Goal: Task Accomplishment & Management: Manage account settings

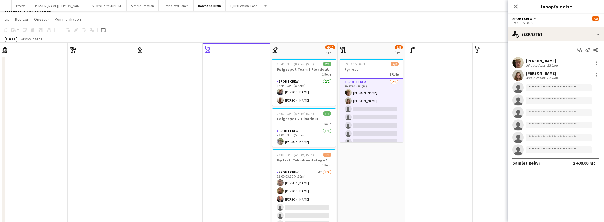
scroll to position [0, 134]
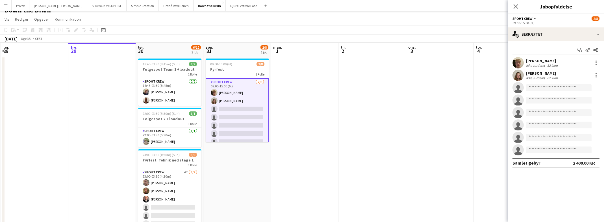
click at [304, 170] on app-date-cell at bounding box center [305, 155] width 68 height 199
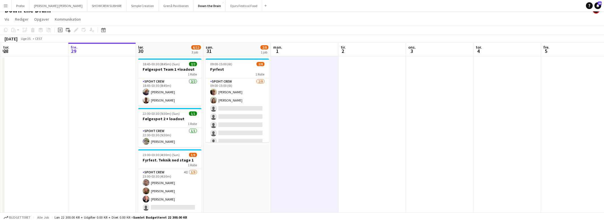
scroll to position [0, 134]
click at [598, 5] on icon at bounding box center [597, 5] width 3 height 3
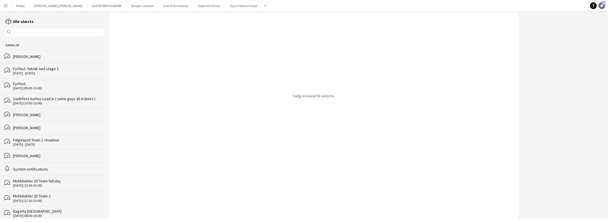
click at [604, 6] on link "Notifikationer 44" at bounding box center [601, 5] width 7 height 7
click at [602, 5] on icon at bounding box center [601, 5] width 3 height 3
click at [603, 5] on span "44" at bounding box center [604, 3] width 4 height 4
click at [5, 7] on app-icon "Menu" at bounding box center [5, 5] width 5 height 5
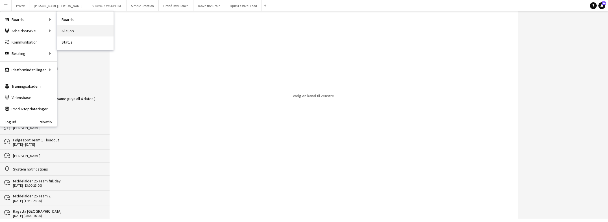
click at [73, 31] on link "Alle job" at bounding box center [85, 30] width 56 height 11
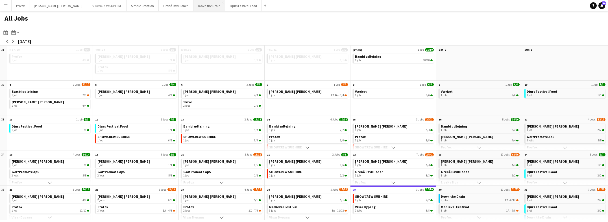
click at [193, 7] on button "Down the Drain Close" at bounding box center [209, 5] width 32 height 11
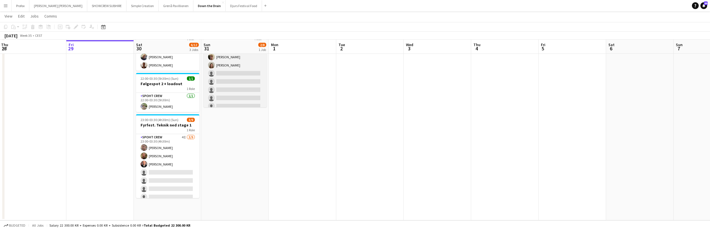
drag, startPoint x: 251, startPoint y: 86, endPoint x: 264, endPoint y: 102, distance: 19.9
click at [256, 104] on app-calendar-viewport "Tue 26 Wed 27 Thu 28 Fri 29 Sat 30 6/12 3 Jobs Sun 31 2/8 1 Job Mon 1 Tue 2 Wed…" at bounding box center [355, 100] width 710 height 240
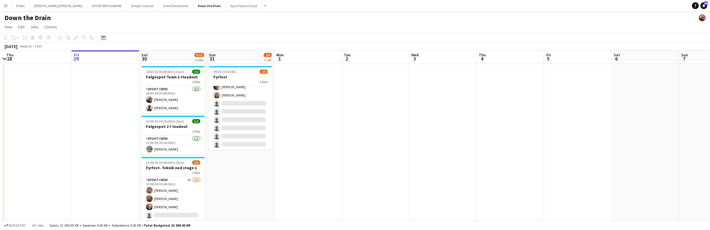
drag, startPoint x: 270, startPoint y: 178, endPoint x: 270, endPoint y: 175, distance: 3.4
click at [269, 196] on app-date-cell "09:00-15:00 (6h) 2/8 Fyrfest 1 Role Spoht Crew [DATE] 09:00-15:00 (6h) [PERSON_…" at bounding box center [241, 163] width 68 height 199
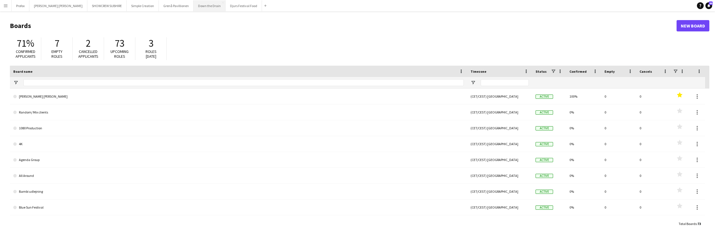
click at [193, 7] on button "Down the Drain Close" at bounding box center [209, 5] width 32 height 11
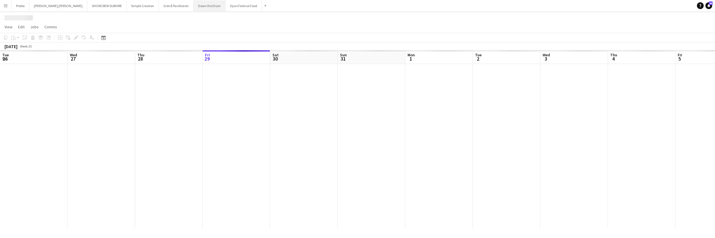
scroll to position [0, 135]
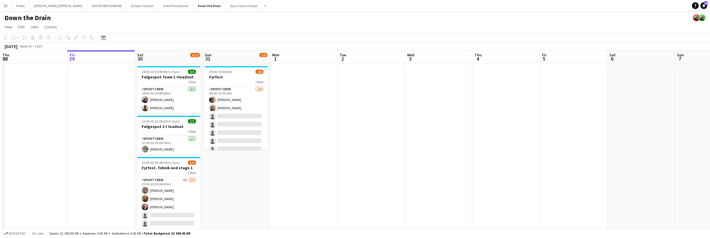
click at [6, 5] on app-icon "Menu" at bounding box center [5, 5] width 5 height 5
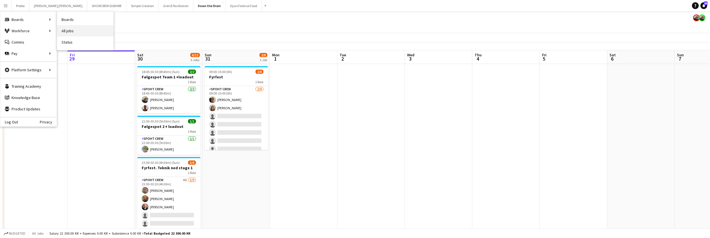
click at [69, 29] on link "All jobs" at bounding box center [85, 30] width 56 height 11
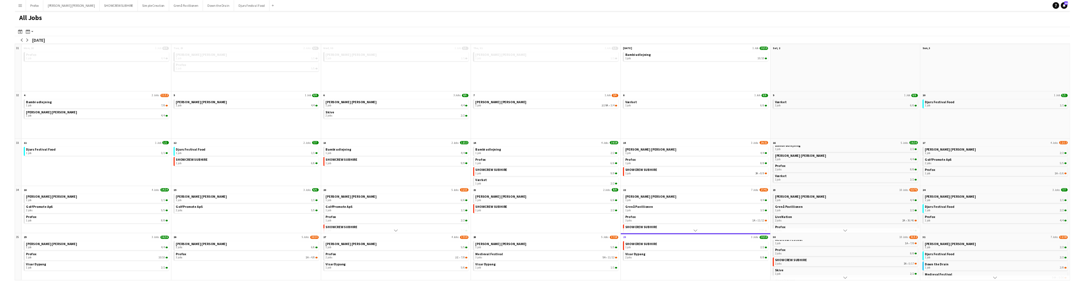
scroll to position [9, 0]
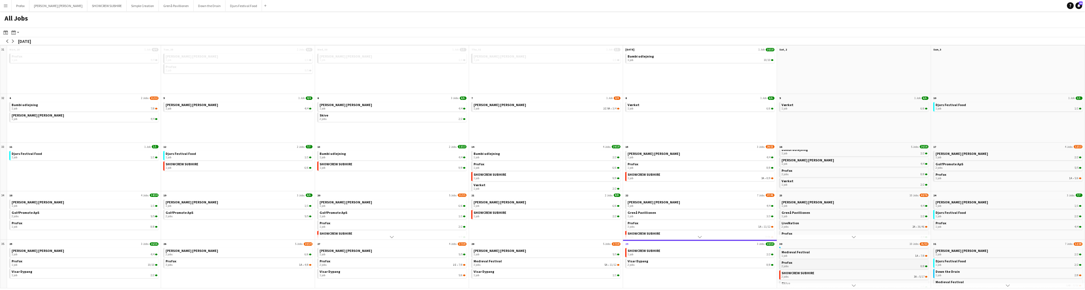
click at [714, 237] on link "Profox 2 jobs 8/8" at bounding box center [854, 264] width 146 height 8
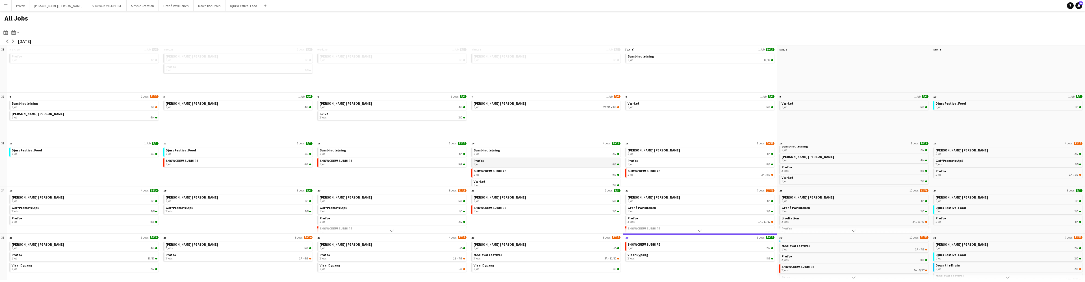
scroll to position [5, 0]
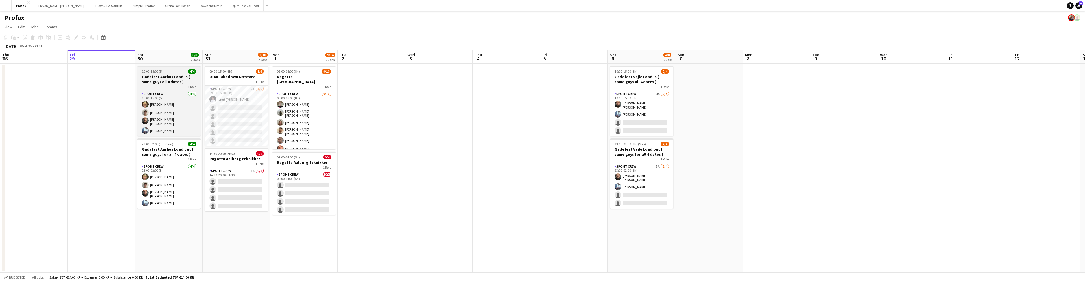
click at [156, 86] on div "1 Role" at bounding box center [168, 86] width 63 height 5
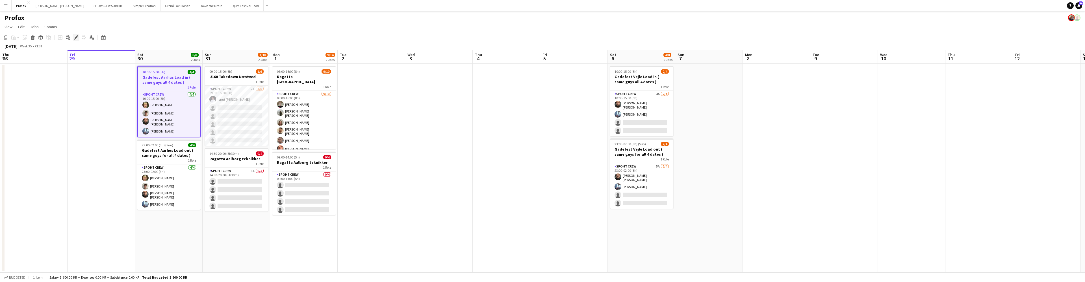
click at [75, 37] on icon at bounding box center [75, 37] width 3 height 3
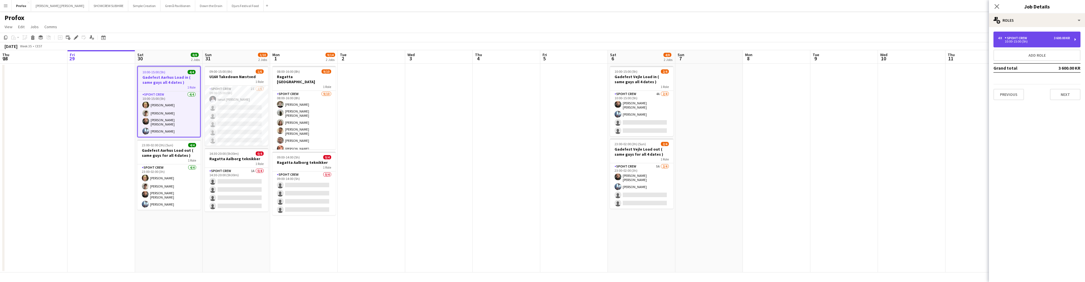
click at [1026, 41] on div "10:00-15:00 (5h)" at bounding box center [1034, 41] width 72 height 3
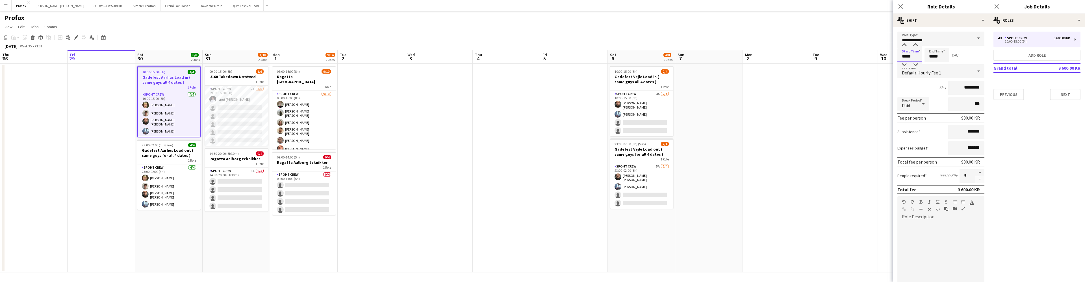
click at [906, 57] on input "*****" at bounding box center [909, 55] width 25 height 14
type input "*****"
click at [904, 64] on div at bounding box center [903, 65] width 11 height 6
click at [1060, 96] on button "Next" at bounding box center [1065, 94] width 31 height 11
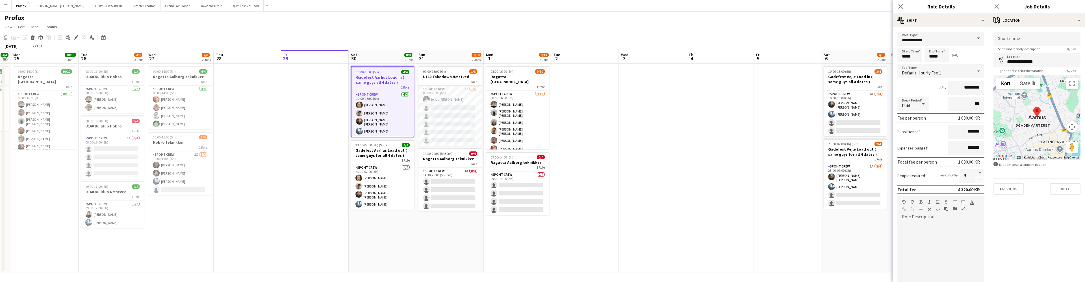
drag, startPoint x: 231, startPoint y: 58, endPoint x: 442, endPoint y: 57, distance: 211.0
click at [444, 56] on app-calendar-viewport "Sat 23 4/4 2 Jobs Sun 24 4/4 1 Job Mon 25 10/10 1 Job Tue 26 4/8 3 Jobs Wed 27 …" at bounding box center [542, 161] width 1085 height 223
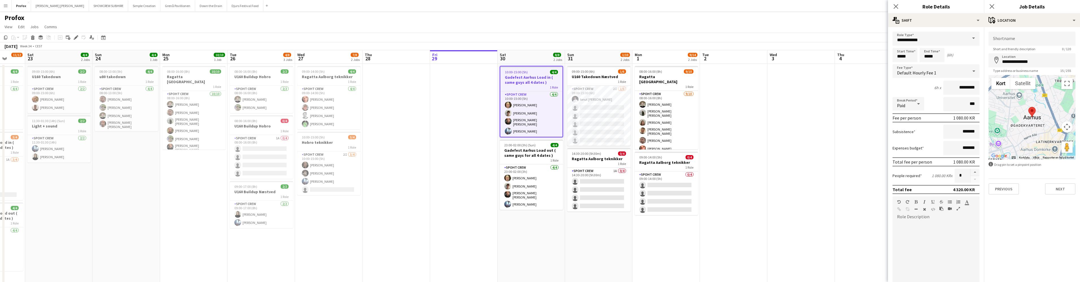
drag, startPoint x: 241, startPoint y: 61, endPoint x: 374, endPoint y: 57, distance: 132.2
click at [390, 56] on app-calendar-viewport "Wed 20 Thu 21 Fri 22 11/12 3 Jobs Sat 23 4/4 2 Jobs Sun 24 4/4 1 Job Mon 25 10/…" at bounding box center [540, 167] width 1080 height 234
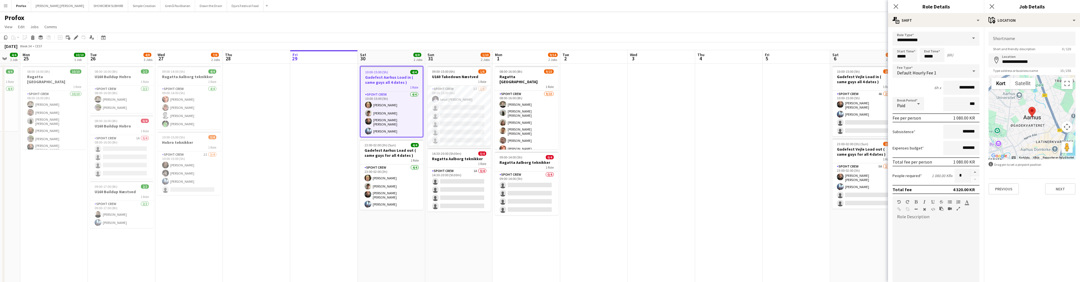
drag, startPoint x: 712, startPoint y: 56, endPoint x: 574, endPoint y: 60, distance: 137.3
click at [574, 61] on app-calendar-viewport "Fri 22 11/12 3 Jobs Sat 23 4/4 2 Jobs Sun 24 4/4 1 Job Mon 25 10/10 1 Job Tue 2…" at bounding box center [540, 167] width 1080 height 234
drag, startPoint x: 1048, startPoint y: 62, endPoint x: 974, endPoint y: 64, distance: 73.4
drag, startPoint x: 1045, startPoint y: 62, endPoint x: 991, endPoint y: 62, distance: 53.7
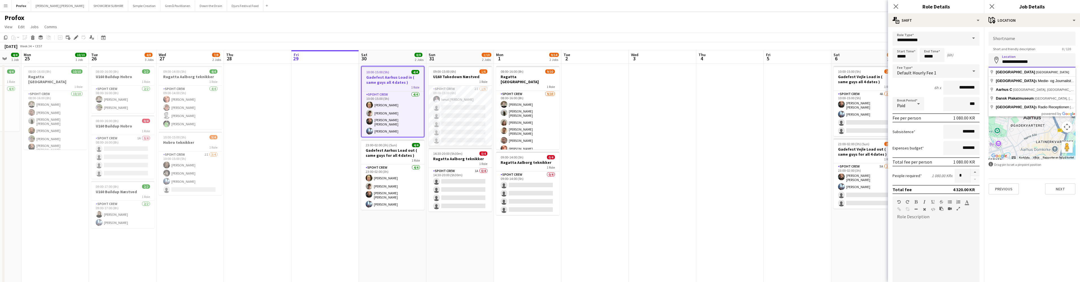
click at [992, 62] on input "**********" at bounding box center [1032, 60] width 87 height 14
click at [1045, 62] on input "**********" at bounding box center [1032, 60] width 87 height 14
click at [1012, 62] on input "**********" at bounding box center [1032, 60] width 87 height 14
drag, startPoint x: 1039, startPoint y: 60, endPoint x: 993, endPoint y: 61, distance: 45.2
click at [994, 62] on div "**********" at bounding box center [1032, 60] width 87 height 14
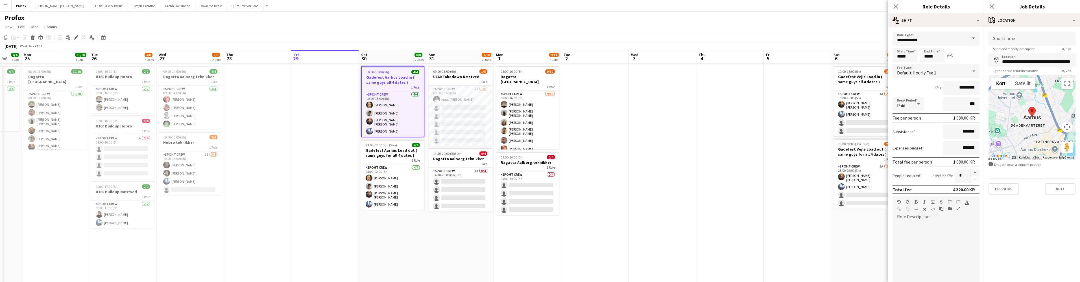
type input "**********"
click at [1067, 188] on button "Next" at bounding box center [1060, 189] width 31 height 11
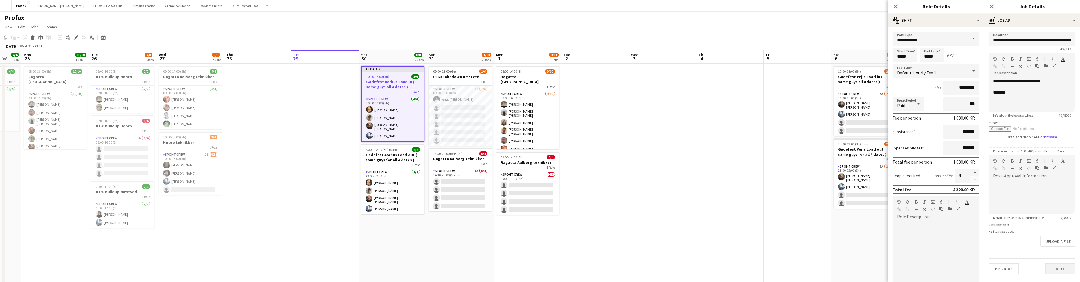
click at [1063, 270] on button "Next" at bounding box center [1060, 269] width 31 height 11
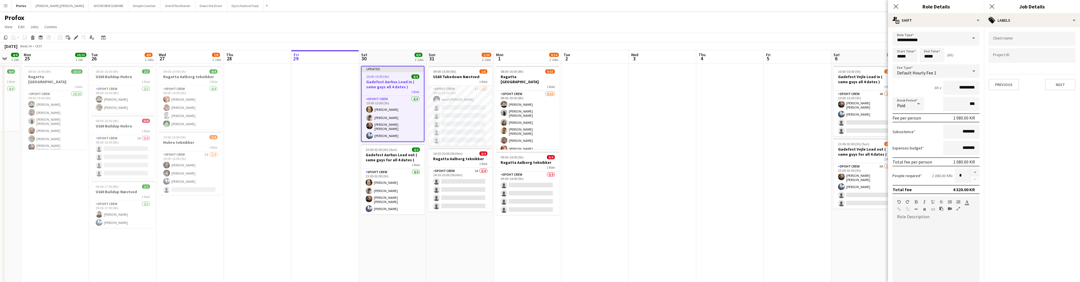
click at [1065, 86] on button "Next" at bounding box center [1060, 84] width 31 height 11
drag, startPoint x: 360, startPoint y: 7, endPoint x: 409, endPoint y: 12, distance: 49.2
click at [447, 6] on app-navbar "Menu Boards Boards Boards All jobs Status Workforce Workforce My Workforce Recr…" at bounding box center [540, 5] width 1080 height 11
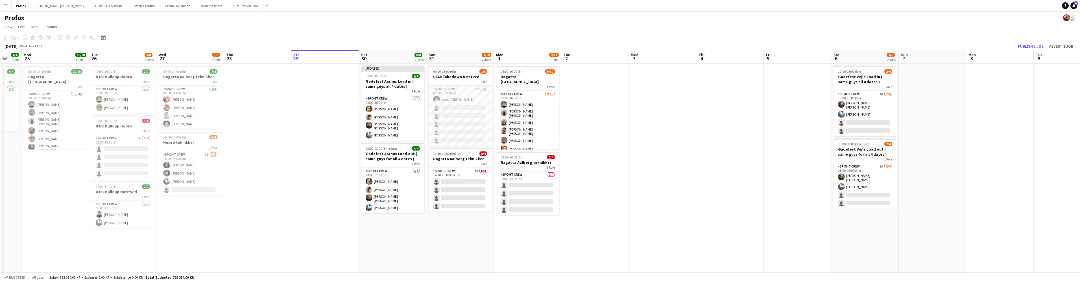
click at [8, 5] on button "Menu" at bounding box center [5, 5] width 11 height 11
click at [79, 31] on link "All jobs" at bounding box center [85, 30] width 56 height 11
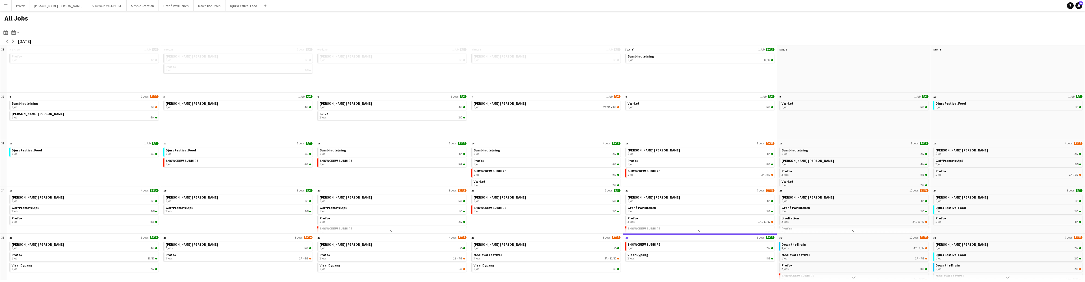
drag, startPoint x: 747, startPoint y: 243, endPoint x: 688, endPoint y: 241, distance: 58.5
click at [688, 241] on div "29 3 Jobs 10/10 SHOWCREW SUBHIRE 1 job 2/2 Visar Dypang 2 jobs 8/8 Scroll down" at bounding box center [700, 257] width 154 height 47
click at [612, 9] on app-navbar "Menu Boards Boards Boards All jobs Status Workforce Workforce My Workforce Recr…" at bounding box center [542, 5] width 1085 height 11
click at [6, 4] on app-icon "Menu" at bounding box center [5, 5] width 5 height 5
click at [75, 29] on link "All jobs" at bounding box center [85, 30] width 56 height 11
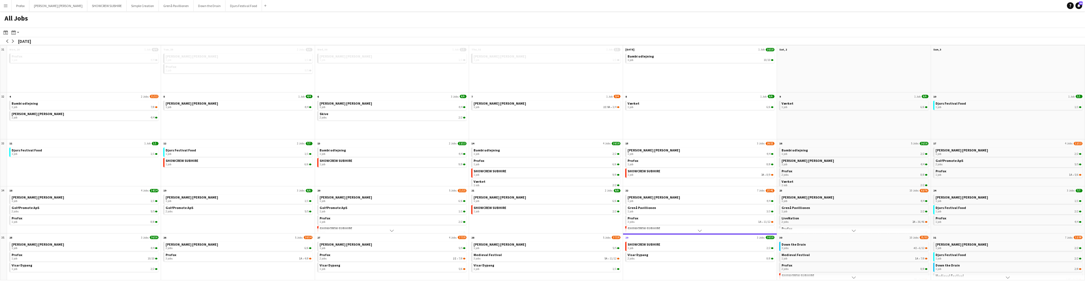
click at [5, 6] on app-icon "Menu" at bounding box center [5, 5] width 5 height 5
click at [903, 248] on div "3 jobs 4I • 6/12" at bounding box center [854, 248] width 146 height 3
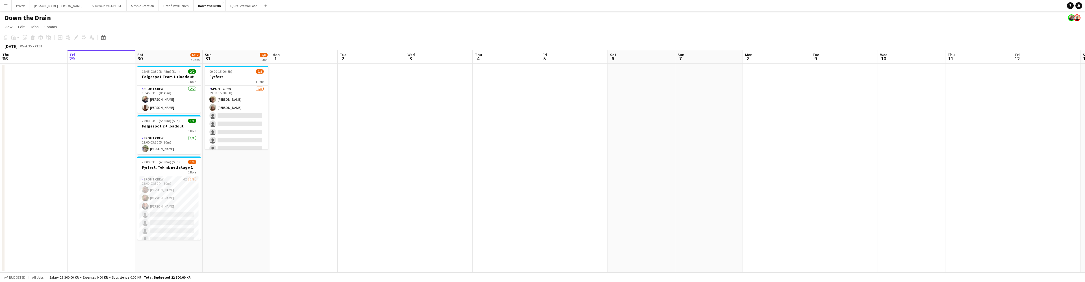
scroll to position [0, 133]
drag, startPoint x: 238, startPoint y: 208, endPoint x: 242, endPoint y: 206, distance: 4.5
click at [240, 207] on app-calendar-viewport "Tue 26 Wed 27 Thu 28 Fri 29 Sat 30 6/12 3 Jobs Sun 31 2/8 1 Job Mon 1 Tue 2 Wed…" at bounding box center [542, 161] width 1085 height 223
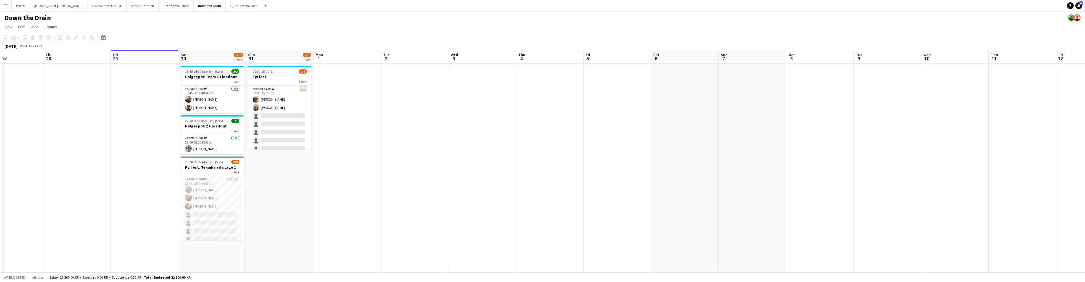
drag, startPoint x: 253, startPoint y: 206, endPoint x: 301, endPoint y: 205, distance: 47.5
click at [299, 205] on app-calendar-viewport "Mon 25 Tue 26 Wed 27 Thu 28 Fri 29 Sat 30 6/12 3 Jobs Sun 31 2/8 1 Job Mon 1 Tu…" at bounding box center [542, 161] width 1085 height 223
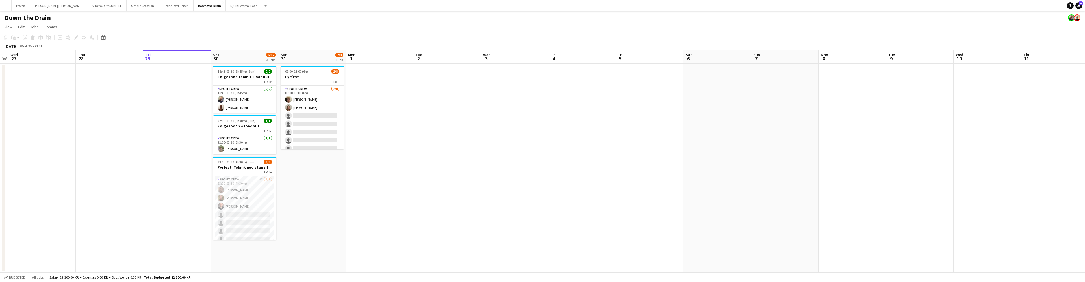
drag, startPoint x: 269, startPoint y: 188, endPoint x: 295, endPoint y: 188, distance: 26.3
click at [295, 188] on app-calendar-viewport "Mon 25 Tue 26 Wed 27 Thu 28 Fri 29 Sat 30 6/12 3 Jobs Sun 31 2/8 1 Job Mon 1 Tu…" at bounding box center [542, 161] width 1085 height 223
click at [235, 206] on app-card-role "Spoht Crew 4I 3/9 23:00-03:30 (4h30m) Tomas Ambarcumianas Karsten Sørensen Auri…" at bounding box center [243, 219] width 63 height 85
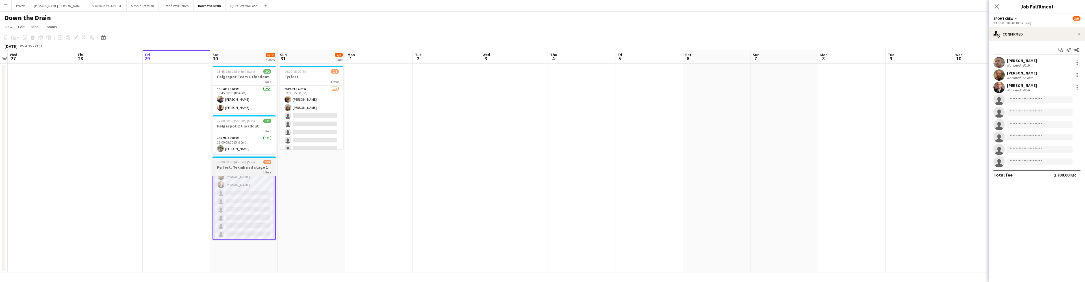
scroll to position [0, 0]
drag, startPoint x: 343, startPoint y: 191, endPoint x: 354, endPoint y: 190, distance: 11.0
click at [343, 191] on app-date-cell "09:00-15:00 (6h) 2/8 Fyrfest 1 Role Spoht Crew 2/8 09:00-15:00 (6h) Jakob Buhl …" at bounding box center [312, 168] width 68 height 209
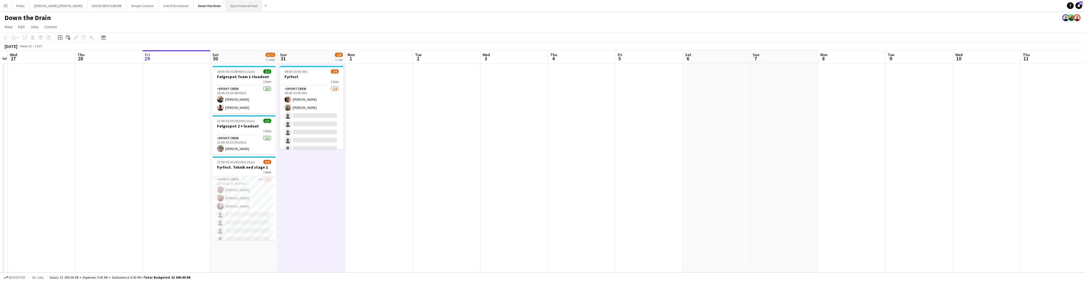
drag, startPoint x: 225, startPoint y: 6, endPoint x: 215, endPoint y: 8, distance: 10.0
click at [226, 8] on button "Djurs Festival Food Close" at bounding box center [244, 5] width 36 height 11
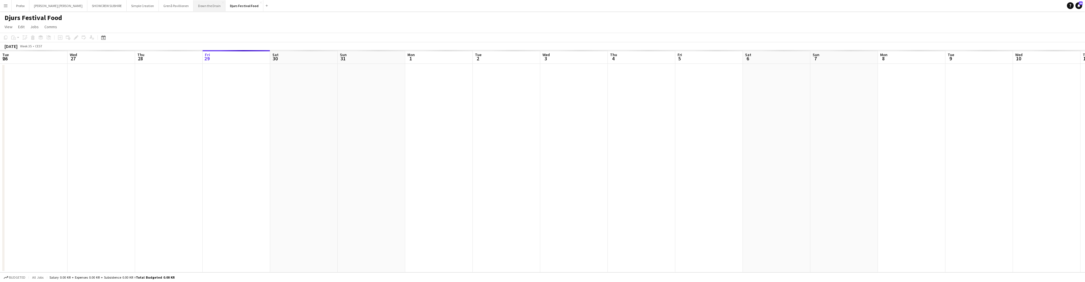
scroll to position [0, 135]
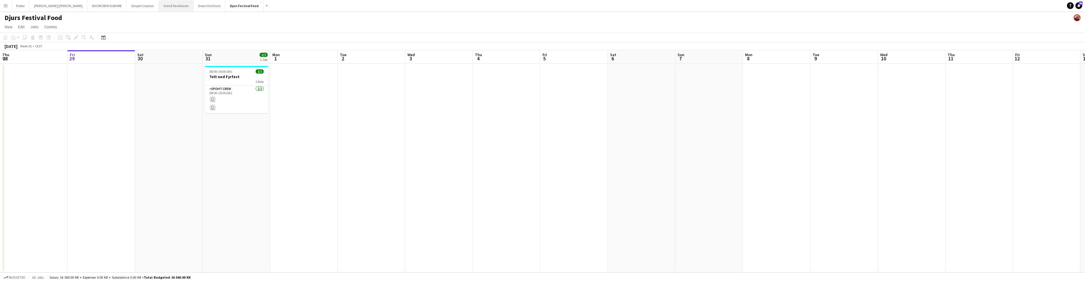
drag, startPoint x: 183, startPoint y: 7, endPoint x: 158, endPoint y: 8, distance: 24.9
click at [168, 8] on div "Profox Close Danny Black Luna Close SHOWCREW SUBHIRE Close Simple Creation Clos…" at bounding box center [140, 5] width 259 height 11
click at [159, 6] on button "Grenå Pavillionen Close" at bounding box center [176, 5] width 35 height 11
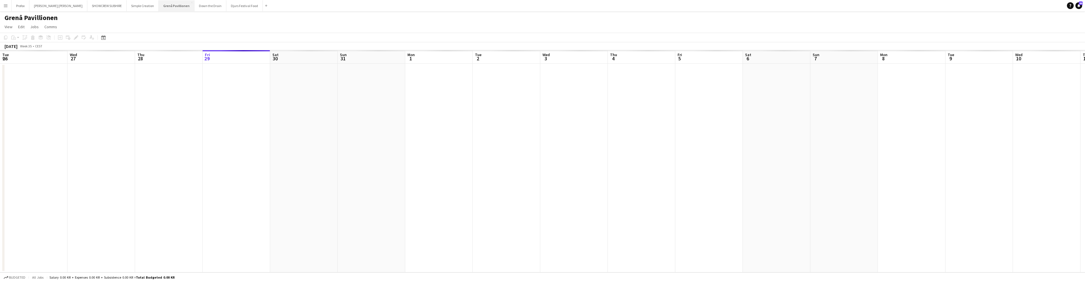
scroll to position [0, 135]
drag, startPoint x: 124, startPoint y: 7, endPoint x: 79, endPoint y: 8, distance: 44.9
click at [127, 7] on button "Simple Creation Close" at bounding box center [143, 5] width 32 height 11
drag, startPoint x: 82, startPoint y: 7, endPoint x: 56, endPoint y: 8, distance: 26.0
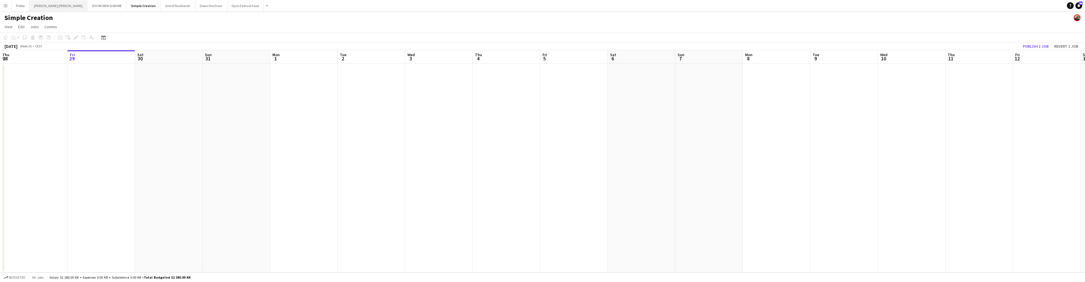
click at [87, 8] on button "SHOWCREW SUBHIRE Close" at bounding box center [106, 5] width 39 height 11
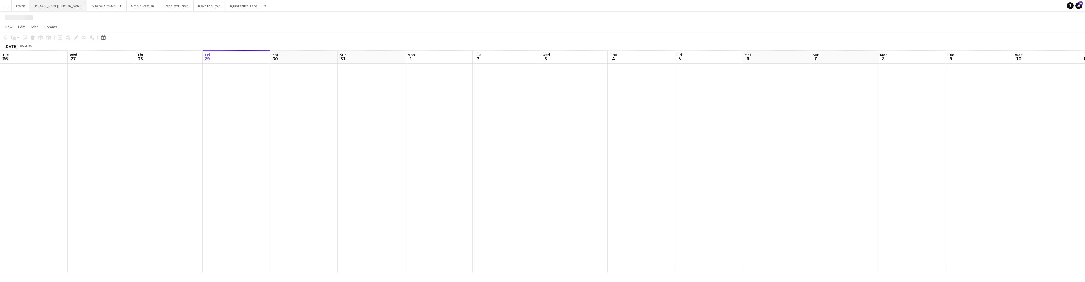
scroll to position [0, 135]
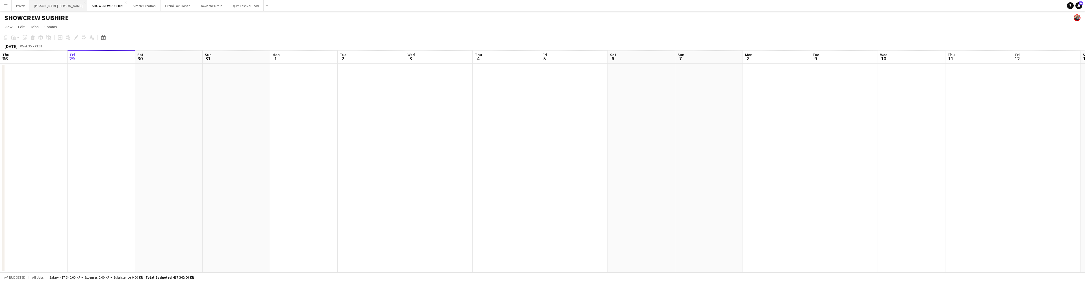
drag, startPoint x: 51, startPoint y: 7, endPoint x: 55, endPoint y: 7, distance: 4.2
click at [55, 7] on button "Danny Black Luna Close" at bounding box center [58, 5] width 58 height 11
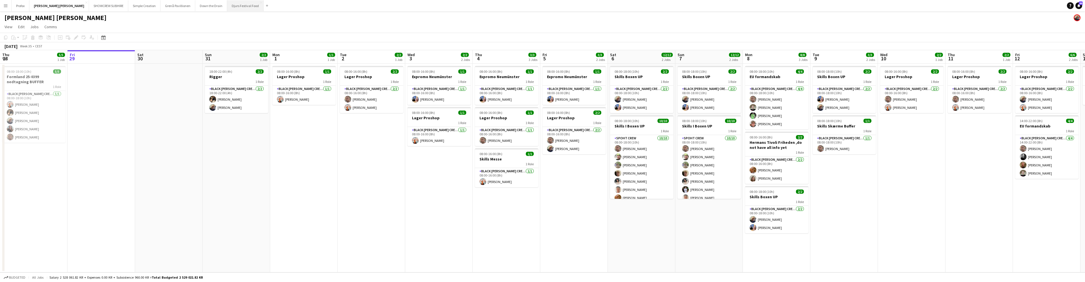
click at [230, 4] on button "Djurs Festival Food Close" at bounding box center [245, 5] width 36 height 11
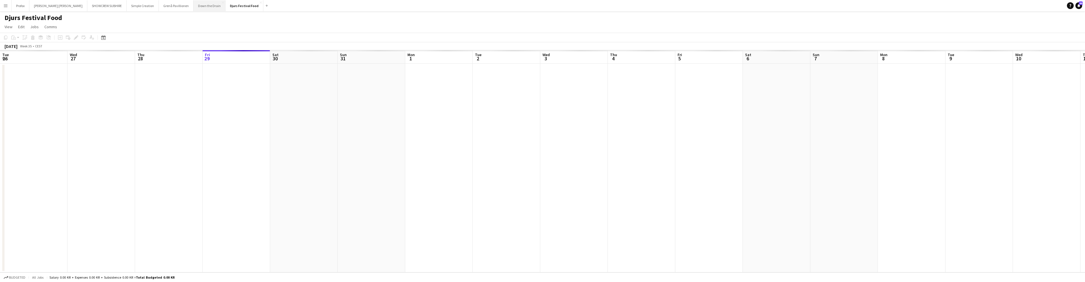
scroll to position [0, 135]
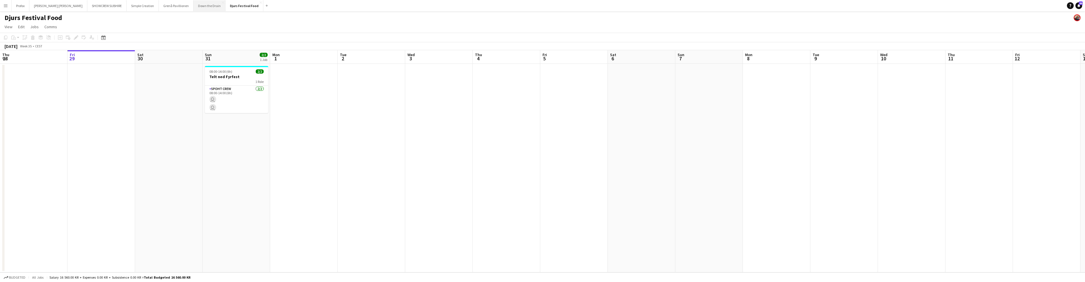
drag, startPoint x: 189, startPoint y: 6, endPoint x: 192, endPoint y: 5, distance: 3.1
click at [193, 5] on button "Down the Drain Close" at bounding box center [209, 5] width 32 height 11
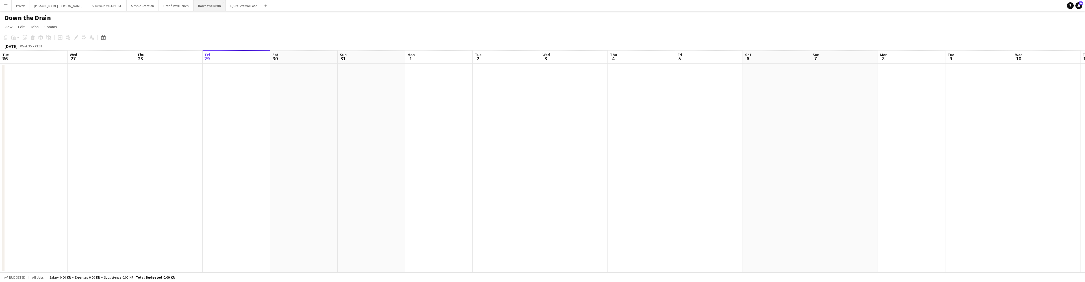
scroll to position [0, 135]
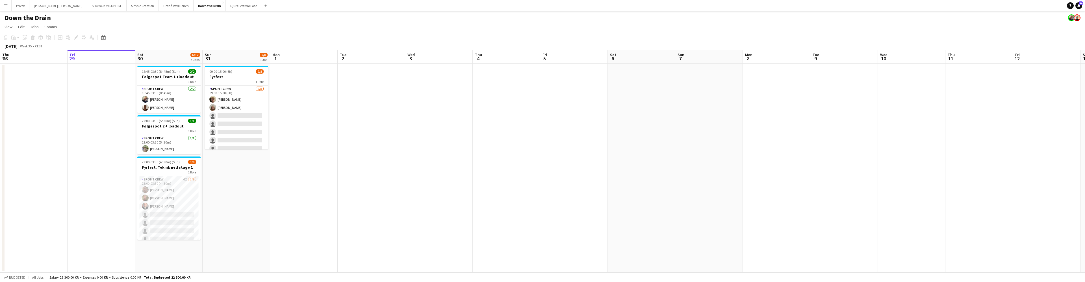
click at [281, 223] on app-date-cell at bounding box center [304, 168] width 68 height 209
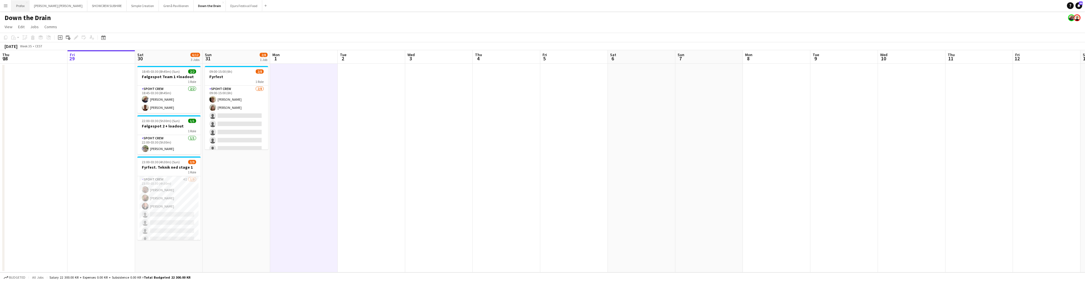
click at [24, 7] on button "Profox Close" at bounding box center [21, 5] width 18 height 11
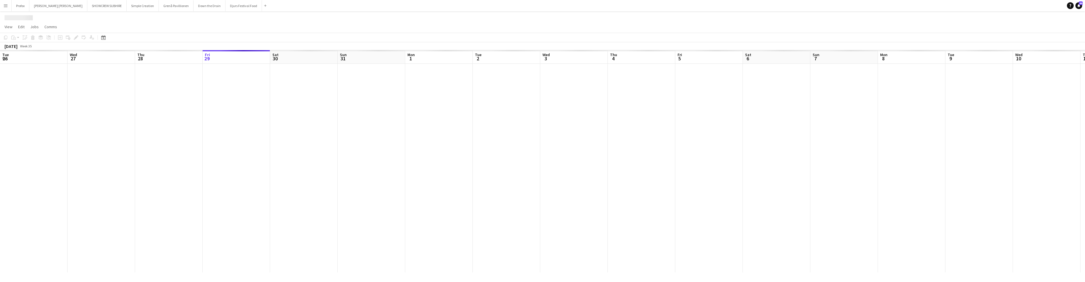
scroll to position [0, 135]
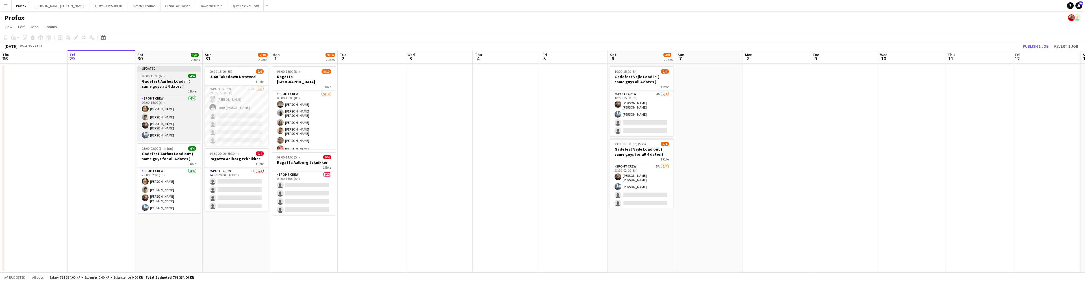
click at [165, 86] on h3 "Gadefest Aarhus Load in ( same guys all 4 dates )" at bounding box center [168, 84] width 63 height 10
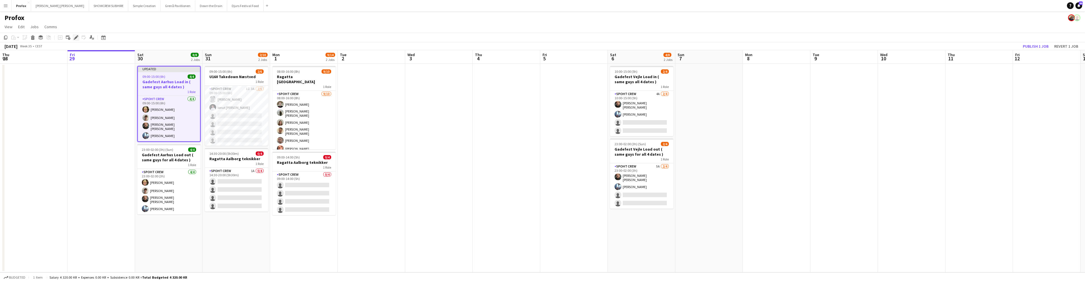
click at [76, 35] on icon "Edit" at bounding box center [76, 37] width 5 height 5
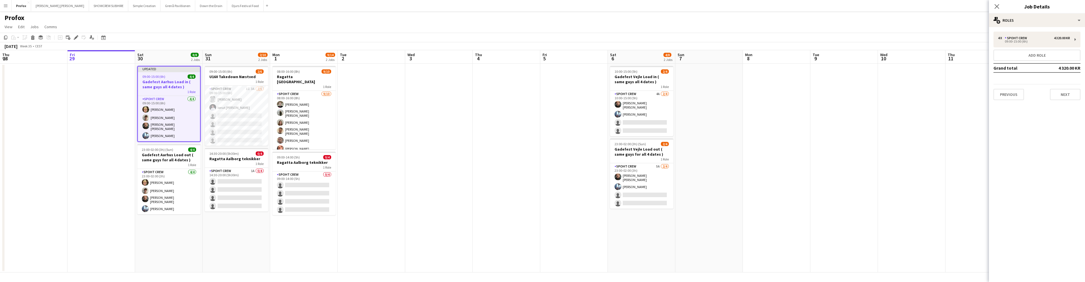
click at [165, 83] on h3 "Gadefest Aarhus Load in ( same guys all 4 dates )" at bounding box center [169, 84] width 62 height 10
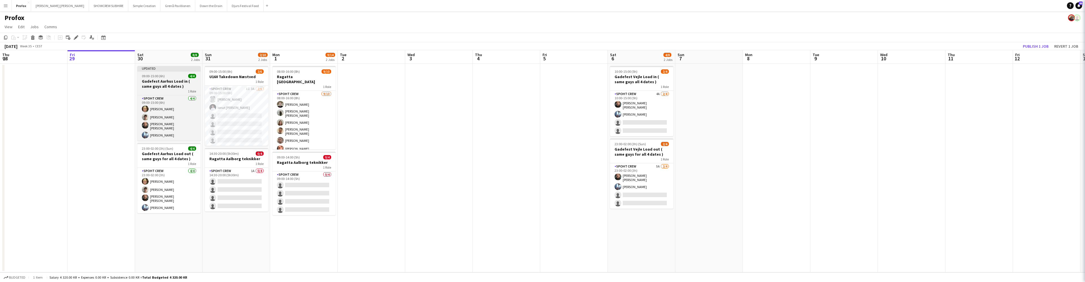
scroll to position [0, 136]
click at [75, 37] on div "Add job Add linked Job Edit Edit linked Job Applicants" at bounding box center [73, 37] width 43 height 7
drag, startPoint x: 167, startPoint y: 82, endPoint x: 163, endPoint y: 81, distance: 4.9
click at [165, 81] on app-calendar-viewport "Tue 26 4/8 3 Jobs Wed 27 7/8 2 Jobs Thu 28 Fri 29 Sat 30 8/8 2 Jobs Sun 31 2/10…" at bounding box center [542, 161] width 1085 height 223
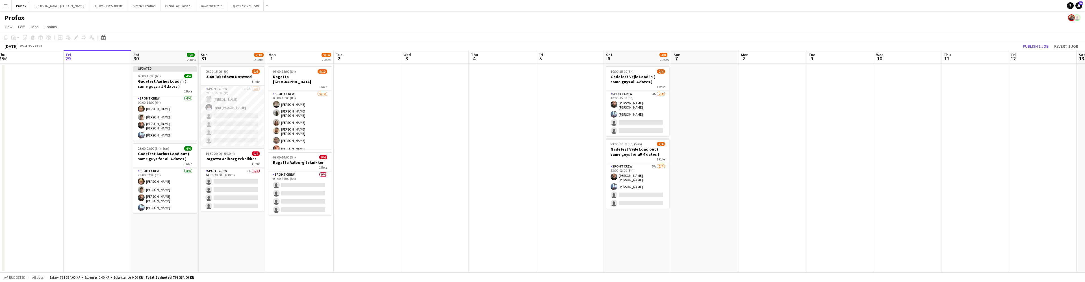
click at [77, 37] on div "Add job Add linked Job Edit Edit linked Job Applicants" at bounding box center [73, 37] width 43 height 7
click at [145, 84] on h3 "Gadefest Aarhus Load in ( same guys all 4 dates )" at bounding box center [164, 84] width 63 height 10
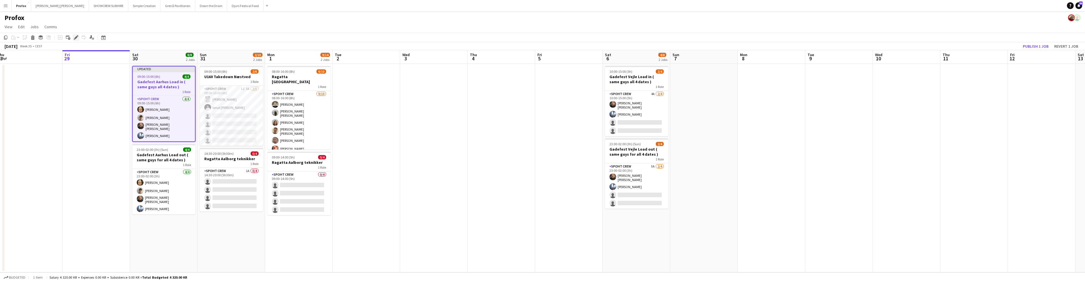
click at [75, 38] on icon at bounding box center [75, 37] width 3 height 3
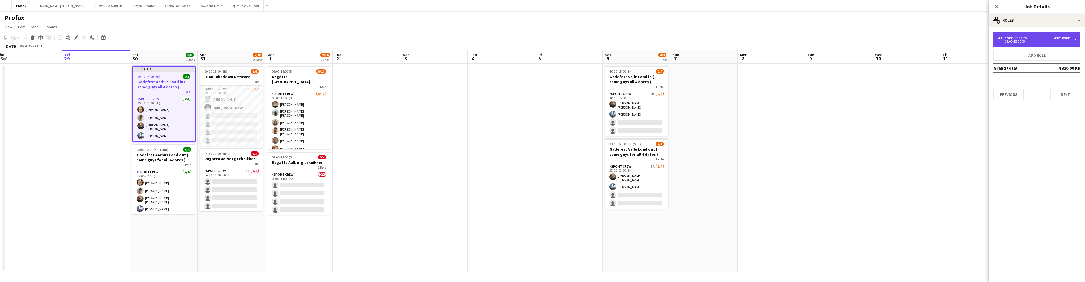
click at [1058, 44] on div "4 x Spoht Crew 4 320.00 KR 09:00-15:00 (6h)" at bounding box center [1036, 40] width 87 height 16
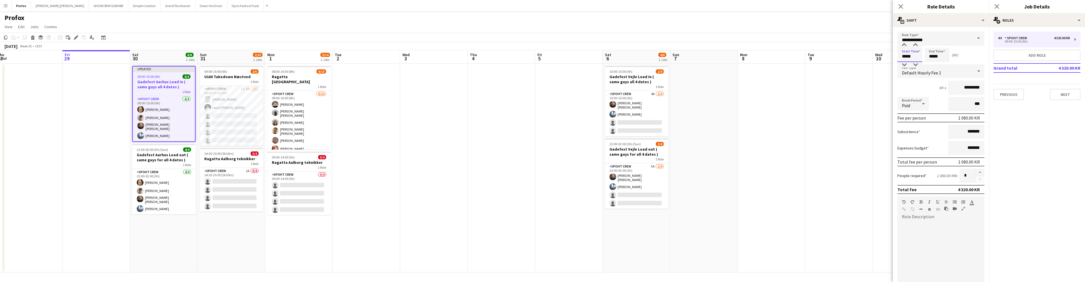
click at [906, 56] on input "*****" at bounding box center [909, 55] width 25 height 14
type input "*****"
click at [905, 46] on div at bounding box center [903, 45] width 11 height 6
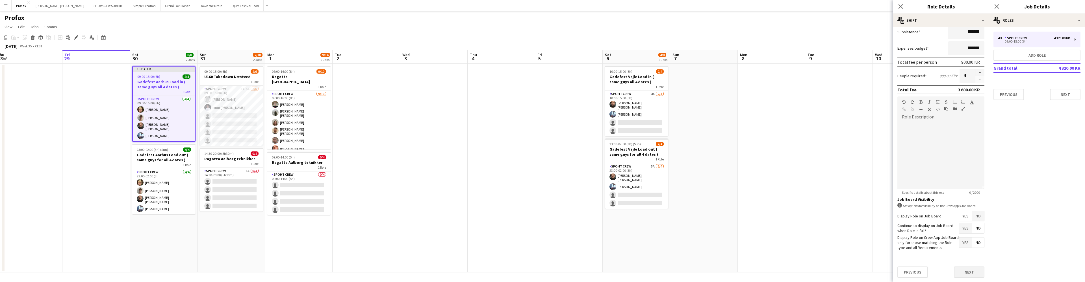
click at [964, 271] on button "Next" at bounding box center [969, 272] width 31 height 11
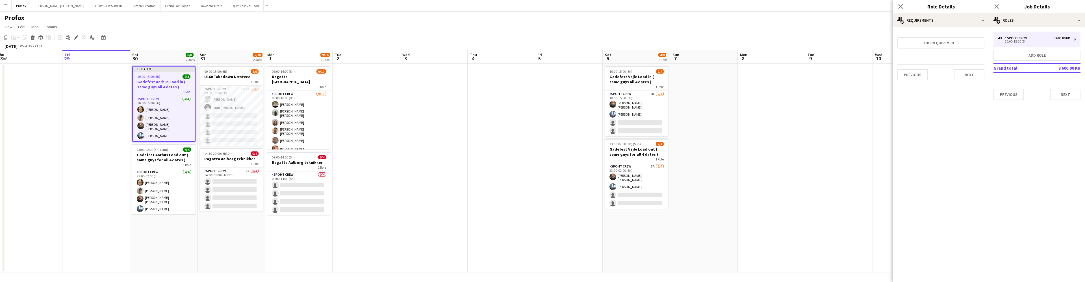
scroll to position [0, 0]
click at [970, 73] on button "Next" at bounding box center [969, 74] width 31 height 11
drag, startPoint x: 971, startPoint y: 76, endPoint x: 977, endPoint y: 78, distance: 6.5
click at [972, 76] on button "Finish" at bounding box center [973, 75] width 21 height 11
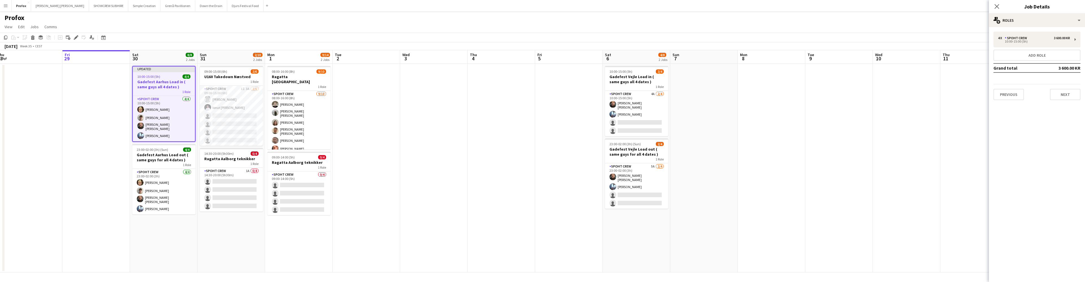
drag, startPoint x: 954, startPoint y: 114, endPoint x: 962, endPoint y: 113, distance: 8.0
click at [955, 114] on app-date-cell at bounding box center [974, 168] width 68 height 209
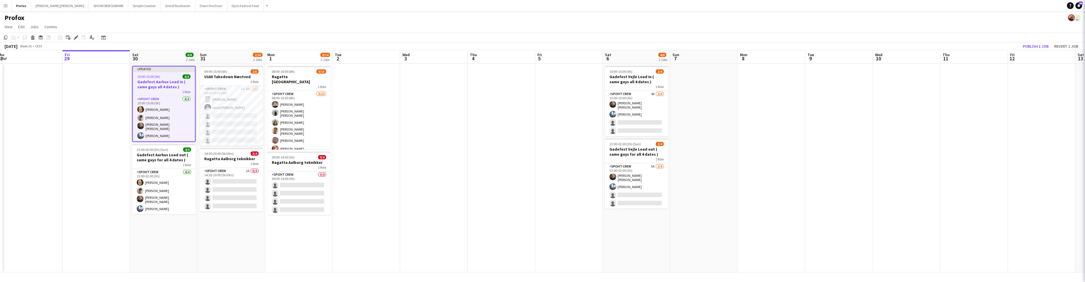
scroll to position [0, 139]
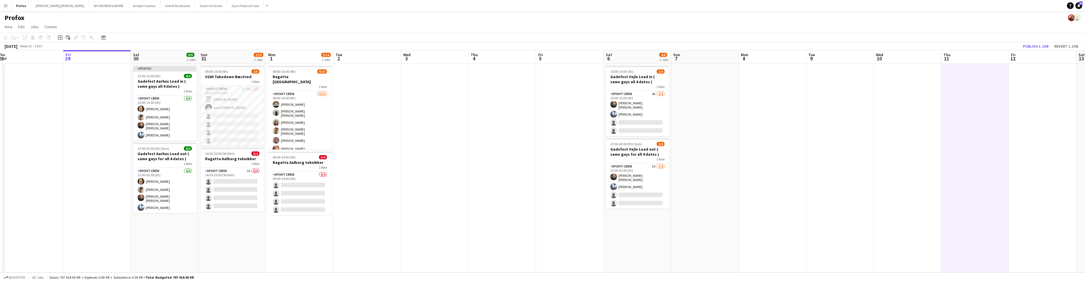
drag, startPoint x: 1035, startPoint y: 46, endPoint x: 1028, endPoint y: 46, distance: 7.1
click at [1035, 46] on button "Publish 1 job" at bounding box center [1035, 46] width 30 height 7
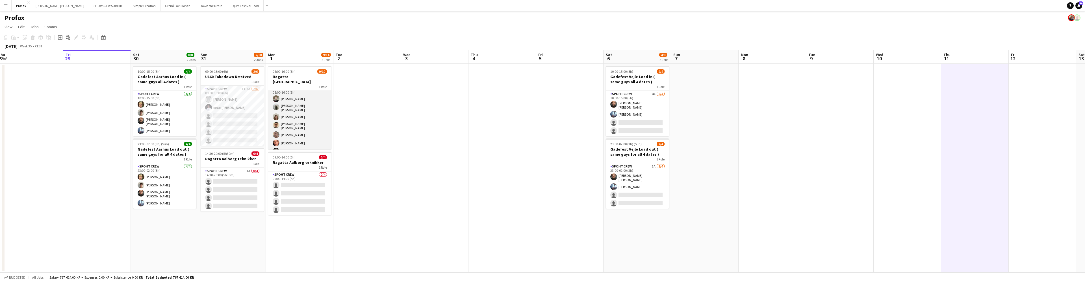
scroll to position [31, 0]
click at [6, 5] on app-icon "Menu" at bounding box center [5, 5] width 5 height 5
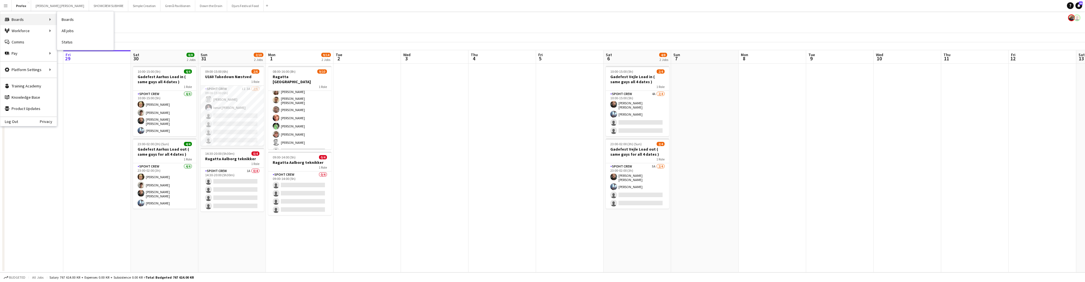
click at [20, 18] on div "Boards Boards" at bounding box center [28, 19] width 56 height 11
click at [15, 18] on div "Boards Boards" at bounding box center [28, 19] width 56 height 11
click at [3, 0] on html "Menu Boards Boards Boards All jobs Status Workforce Workforce My Workforce Recr…" at bounding box center [542, 141] width 1085 height 282
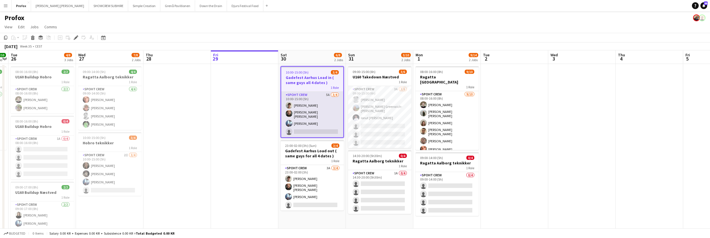
click at [327, 94] on app-card-role "Spoht Crew 5A [DATE] 10:00-15:00 (5h) [PERSON_NAME] [PERSON_NAME] [PERSON_NAME]…" at bounding box center [312, 114] width 62 height 45
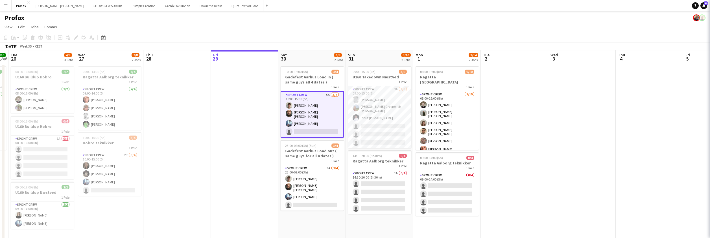
scroll to position [0, 194]
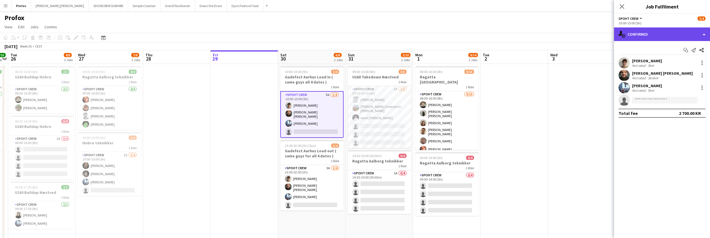
click at [702, 31] on div "single-neutral-actions-check-2 Confirmed" at bounding box center [662, 34] width 96 height 14
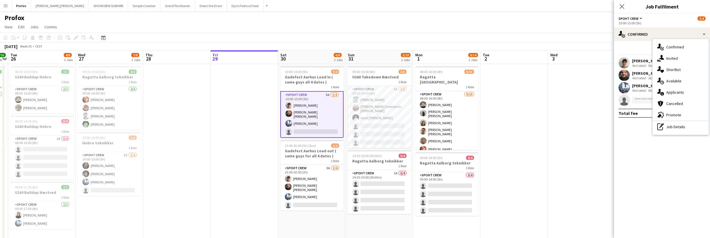
click at [684, 92] on div "single-neutral-actions-information Applicants" at bounding box center [681, 91] width 56 height 11
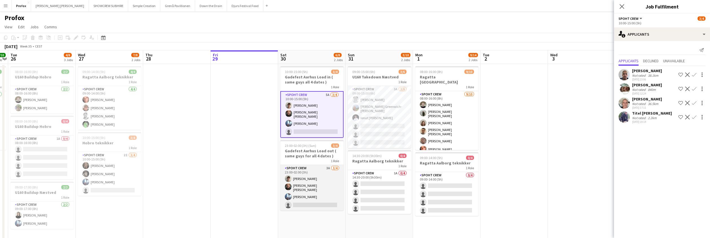
click at [321, 168] on app-card-role "Spoht Crew 3A [DATE] 23:00-02:00 (3h) [PERSON_NAME] [PERSON_NAME] [PERSON_NAME]…" at bounding box center [311, 187] width 63 height 45
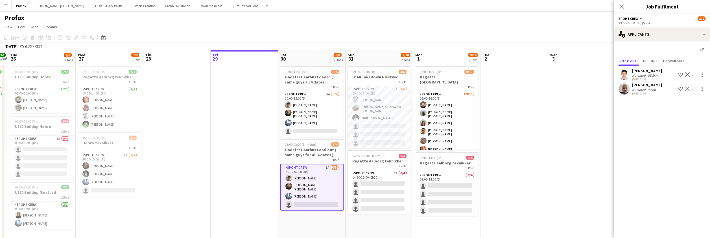
click at [538, 103] on app-date-cell at bounding box center [515, 152] width 68 height 177
